Goal: Find specific page/section

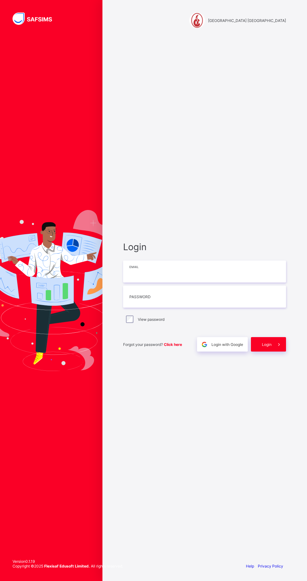
click at [223, 282] on input "email" at bounding box center [204, 271] width 163 height 22
type input "**********"
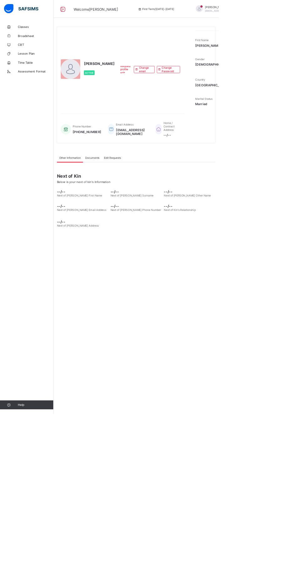
click at [40, 38] on span "Classes" at bounding box center [50, 37] width 50 height 5
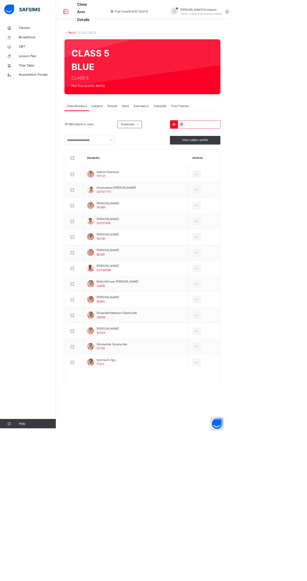
click at [196, 137] on div "Attendance" at bounding box center [189, 142] width 27 height 13
